Goal: Task Accomplishment & Management: Manage account settings

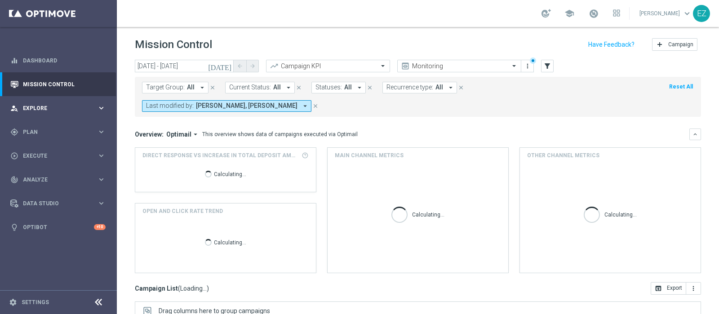
click at [48, 109] on span "Explore" at bounding box center [60, 108] width 74 height 5
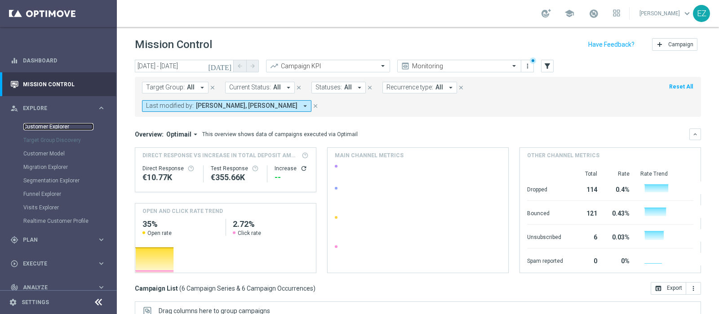
click at [47, 124] on link "Customer Explorer" at bounding box center [58, 126] width 70 height 7
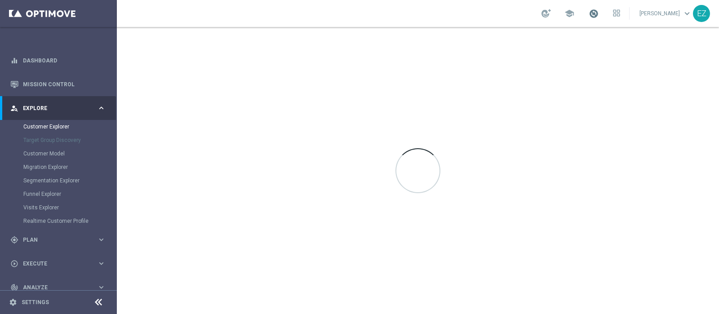
click at [599, 18] on span at bounding box center [594, 14] width 10 height 10
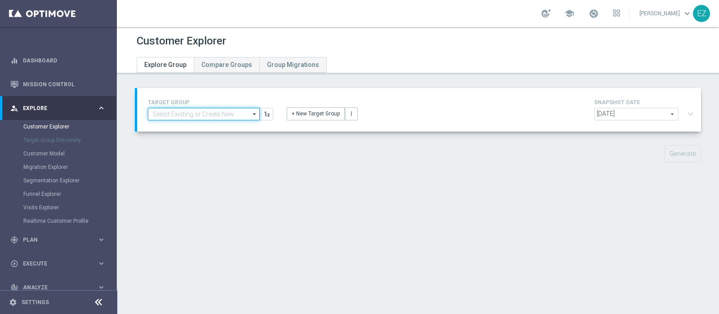
click at [228, 112] on input at bounding box center [204, 114] width 112 height 13
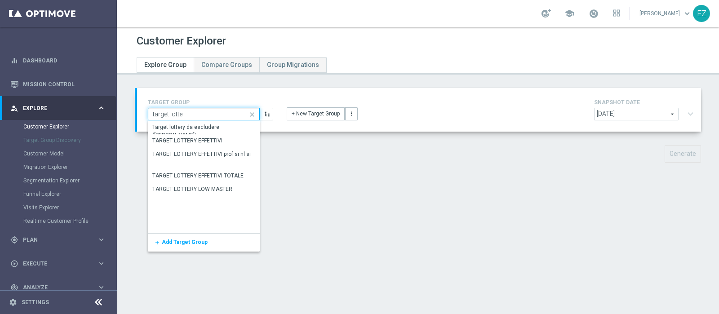
type input "target [PERSON_NAME]"
click at [219, 143] on div "TARGET LOTTERY EFFETTIVI" at bounding box center [187, 141] width 70 height 8
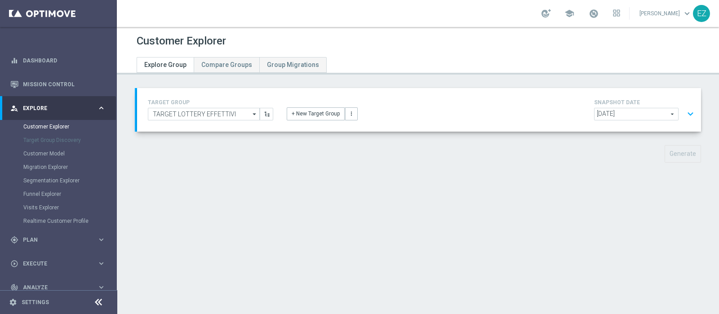
click at [614, 117] on span "[DATE]" at bounding box center [637, 114] width 84 height 12
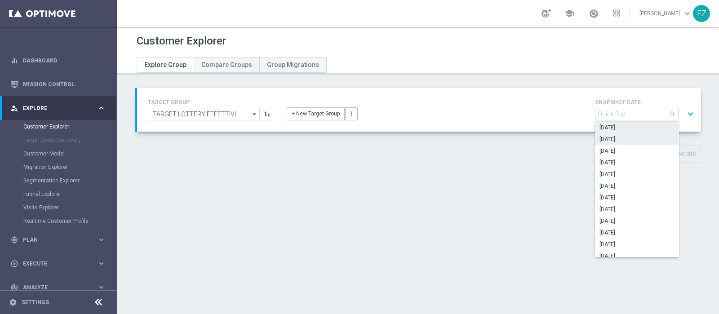
click at [618, 140] on span "[DATE]" at bounding box center [637, 139] width 75 height 7
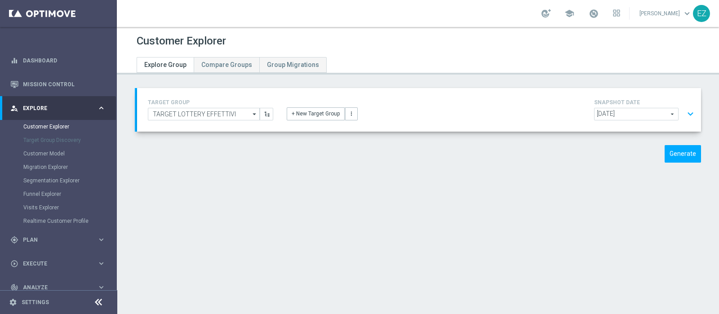
click at [618, 140] on div "TARGET GROUP TARGET LOTTERY EFFETTIVI TARGET LOTTERY EFFETTIVI arrow_drop_down …" at bounding box center [418, 132] width 602 height 88
type input "[DATE]"
click at [684, 119] on button "expand_more" at bounding box center [690, 114] width 13 height 17
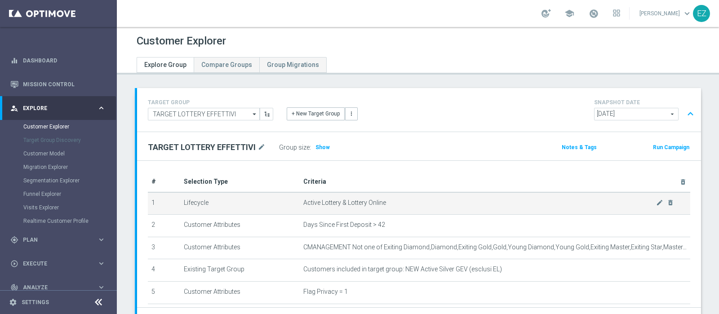
scroll to position [177, 0]
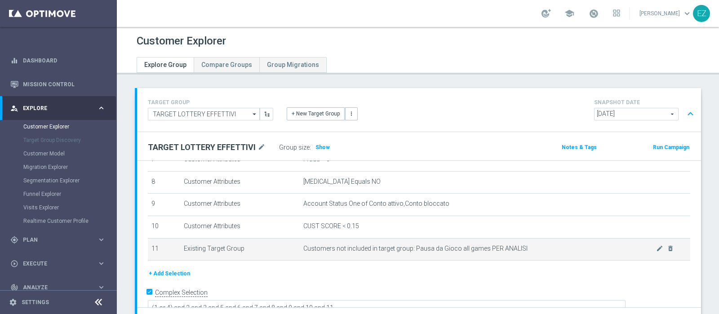
click at [654, 250] on td "Customers not included in target group: Pausa da Gioco all games PER ANALISI mo…" at bounding box center [495, 249] width 391 height 22
click at [667, 247] on icon "delete_forever" at bounding box center [670, 248] width 7 height 7
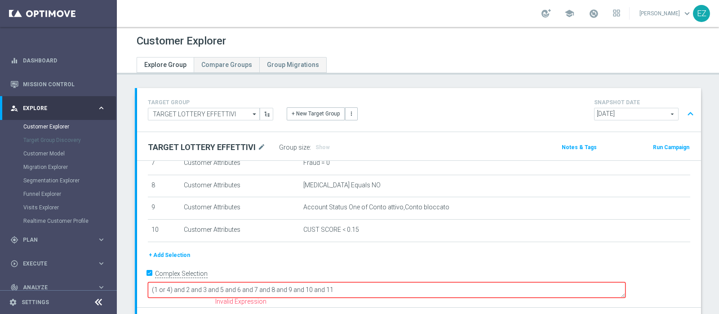
scroll to position [156, 0]
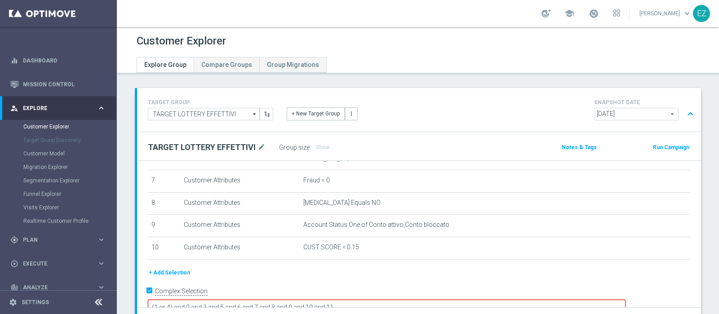
click at [460, 300] on textarea "(1 or 4) and 2 and 3 and 5 and 6 and 7 and 8 and 9 and 10 and 11" at bounding box center [387, 308] width 478 height 16
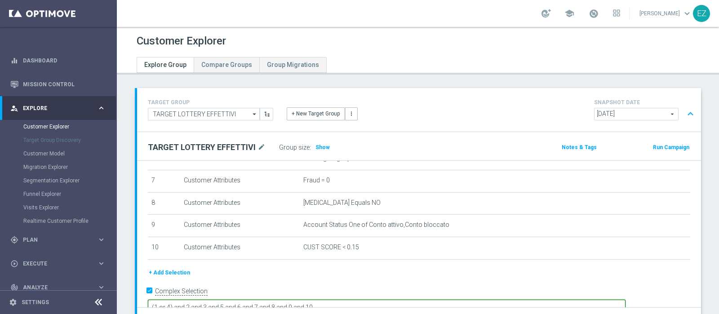
scroll to position [77, 0]
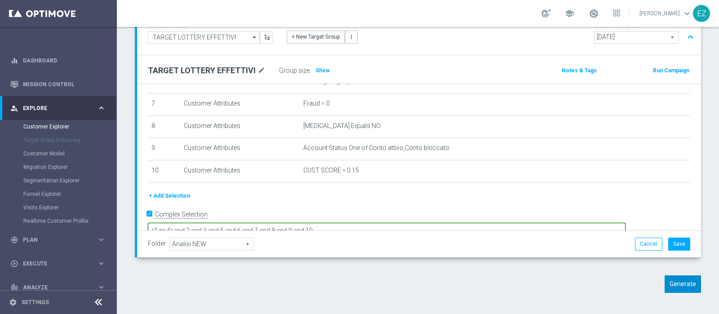
type textarea "(1 or 4) and 2 and 3 and 5 and 6 and 7 and 8 and 9 and 10"
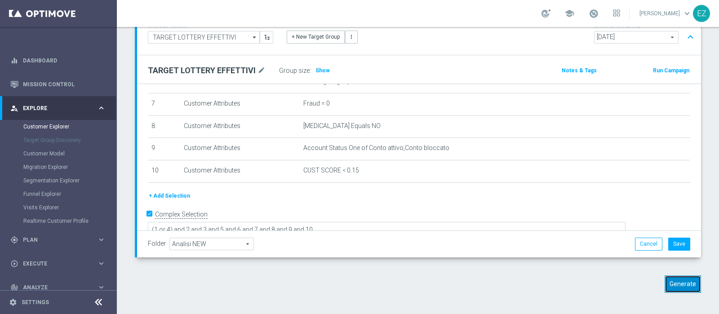
click at [678, 282] on button "Generate" at bounding box center [683, 285] width 36 height 18
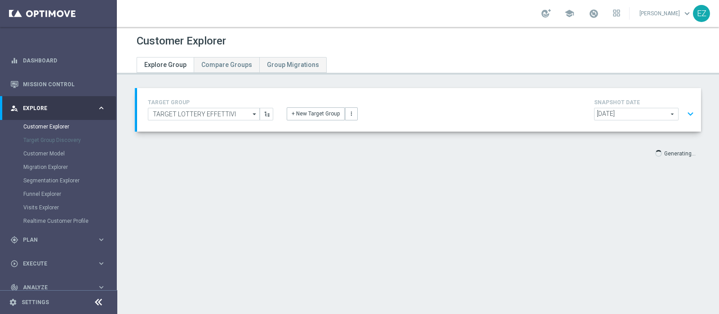
scroll to position [0, 0]
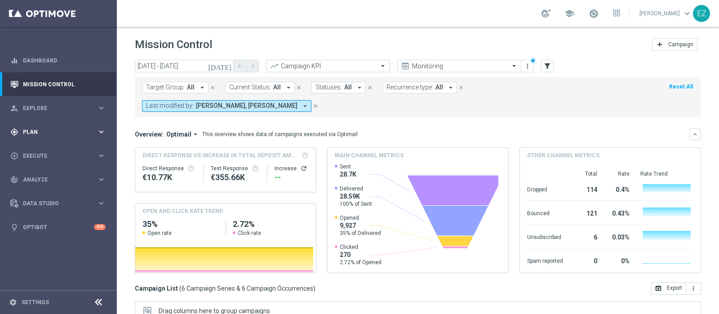
click at [53, 131] on span "Plan" at bounding box center [60, 131] width 74 height 5
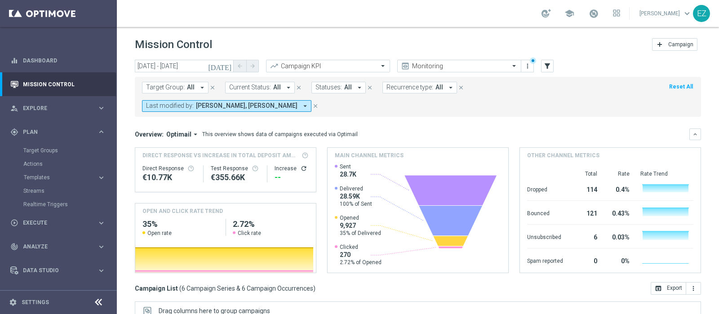
click at [38, 171] on accordion "Templates keyboard_arrow_right Optimail OptiMobile In-App OptiMobile Push Optip…" at bounding box center [69, 177] width 93 height 13
click at [37, 176] on span "Templates" at bounding box center [56, 177] width 64 height 5
click at [37, 187] on link "Optimail" at bounding box center [61, 190] width 66 height 7
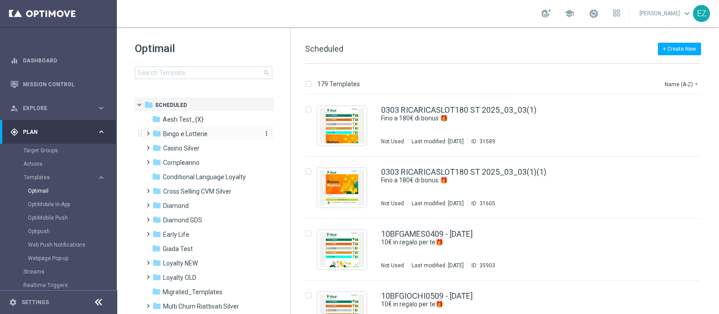
click at [183, 131] on span "Bingo e Lotterie" at bounding box center [185, 134] width 45 height 8
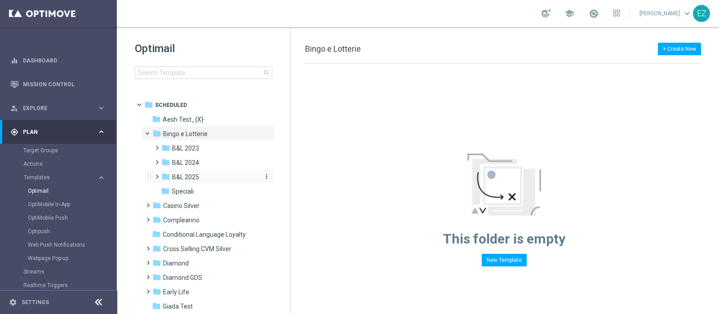
click at [180, 178] on span "B&L 2025" at bounding box center [185, 177] width 27 height 8
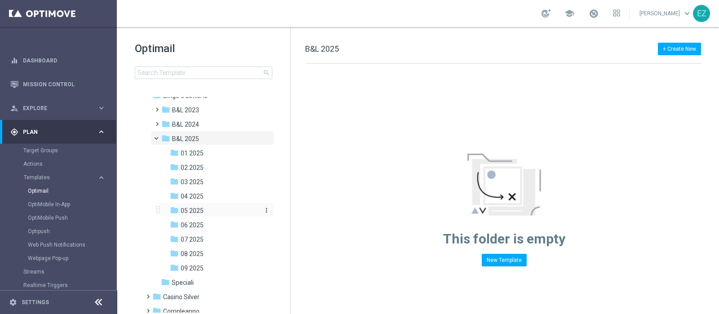
scroll to position [112, 0]
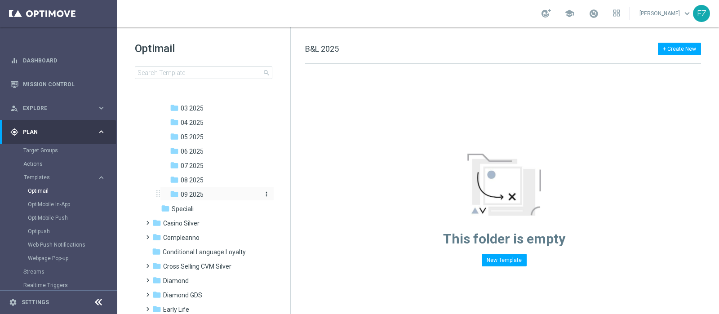
click at [190, 190] on div "folder 09 2025" at bounding box center [214, 195] width 89 height 10
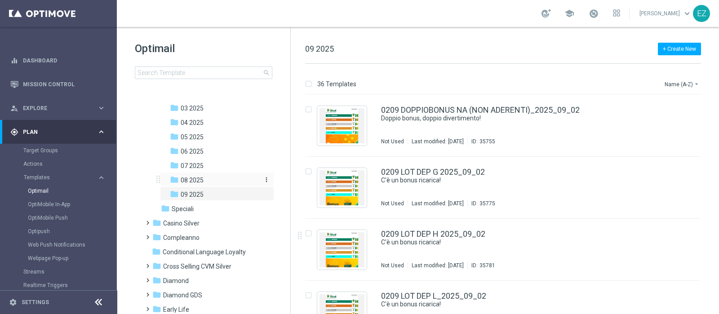
click at [211, 184] on div "folder 08 2025" at bounding box center [214, 180] width 89 height 10
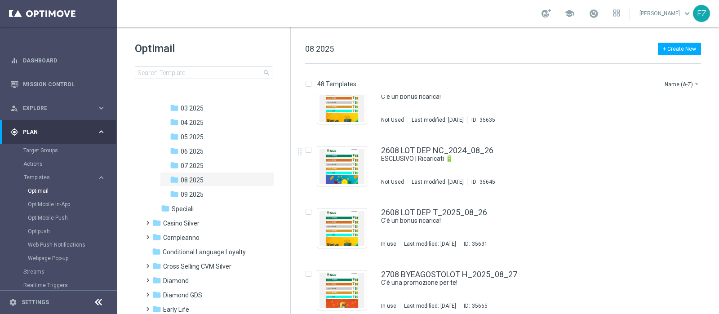
scroll to position [2380, 0]
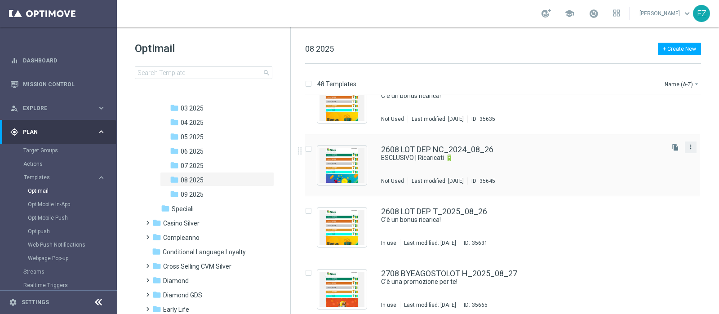
click at [692, 147] on icon "more_vert" at bounding box center [690, 146] width 7 height 7
click at [641, 168] on span "Copy To" at bounding box center [637, 169] width 20 height 6
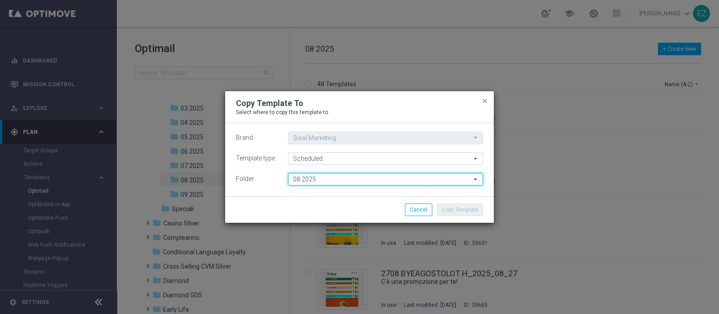
click at [364, 183] on input "08 2025" at bounding box center [385, 179] width 195 height 13
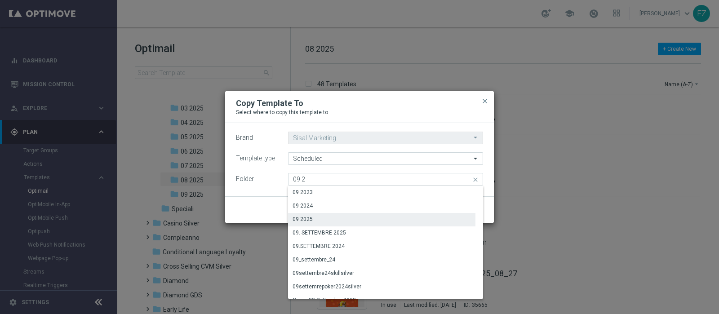
click at [307, 219] on div "09 2025" at bounding box center [303, 219] width 20 height 8
type input "09 2025"
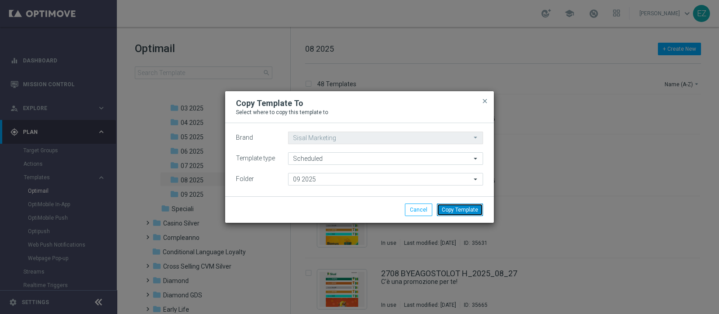
click at [455, 211] on button "Copy Template" at bounding box center [460, 210] width 46 height 13
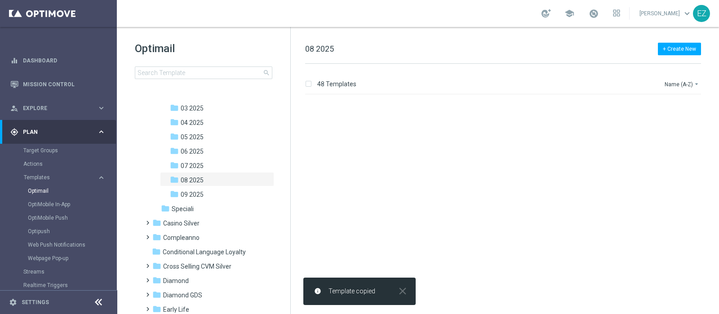
scroll to position [0, 0]
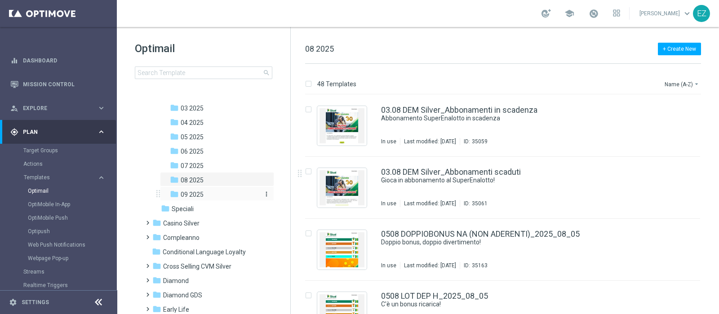
click at [195, 194] on span "09 2025" at bounding box center [192, 195] width 23 height 8
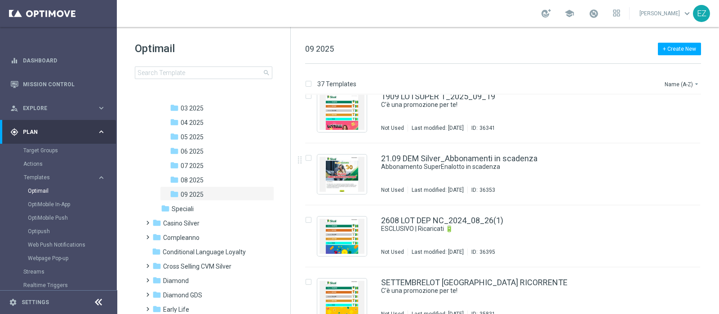
scroll to position [2065, 0]
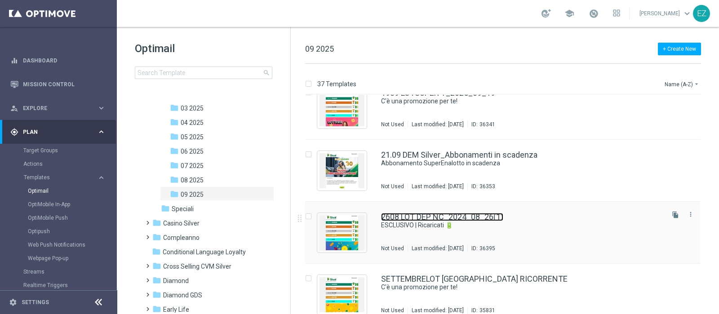
click at [494, 214] on link "2608 LOT DEP NC_2024_08_26(1)" at bounding box center [442, 217] width 122 height 8
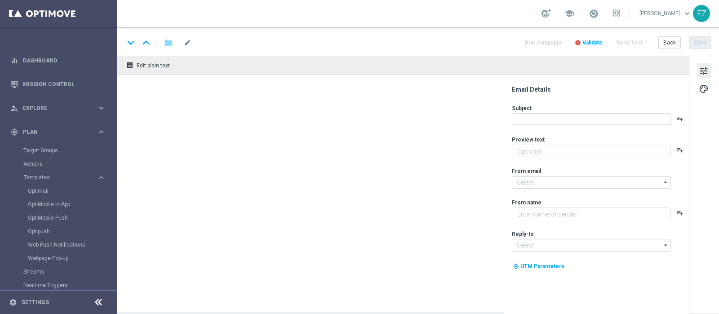
type textarea "Fino a 20.000 Sisal point"
type input "newsletter@comunicazioni.sisal.it"
type textarea "Sisal"
type input "info@sisal.it"
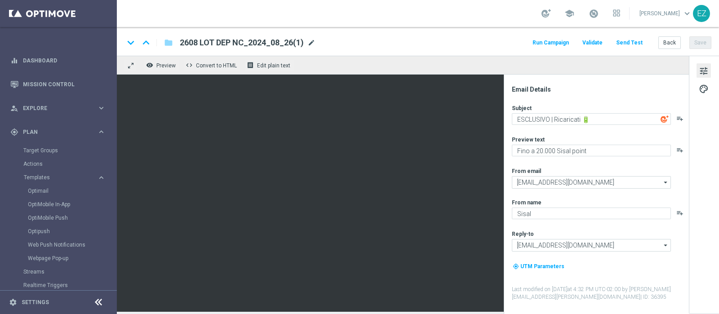
click at [308, 42] on span "mode_edit" at bounding box center [312, 43] width 8 height 8
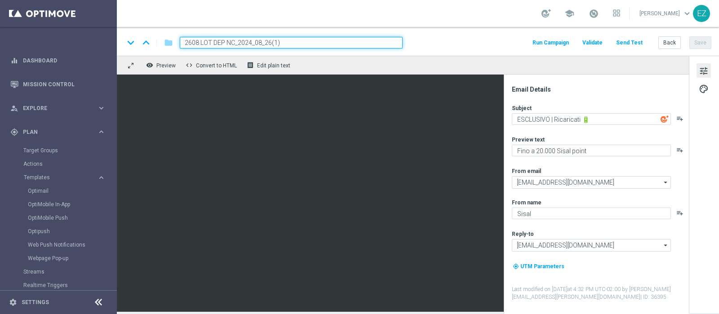
drag, startPoint x: 234, startPoint y: 42, endPoint x: 144, endPoint y: 43, distance: 90.4
click at [144, 43] on div "keyboard_arrow_down keyboard_arrow_up folder 2608 LOT DEP NC_2024_08_26(1)" at bounding box center [263, 43] width 279 height 12
paste input "309 LOT"
click at [279, 45] on input "2309 LOTDEP NC_2024_08_26(1)" at bounding box center [291, 43] width 223 height 12
type input "2309 LOTDEP NC_2024_09_23"
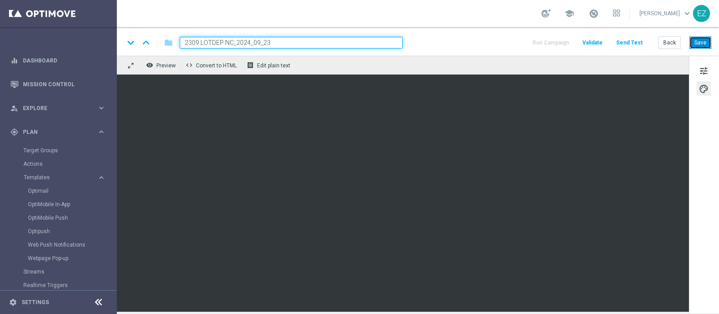
click at [707, 39] on button "Save" at bounding box center [701, 42] width 22 height 13
click at [712, 41] on div "keyboard_arrow_down keyboard_arrow_up folder 2309 LOTDEP NC_2024_09_23 Run Camp…" at bounding box center [418, 41] width 602 height 29
click at [701, 43] on button "Save" at bounding box center [701, 42] width 22 height 13
